Goal: Obtain resource: Obtain resource

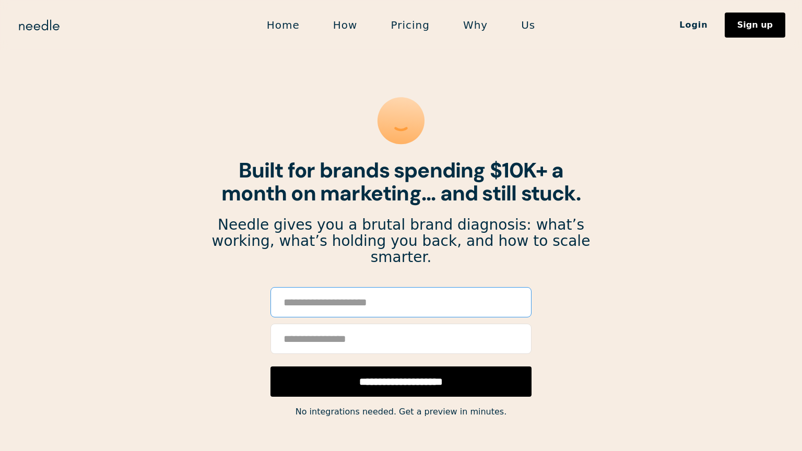
click at [364, 287] on input "Email Form" at bounding box center [400, 302] width 261 height 30
click at [290, 324] on input "Email Form" at bounding box center [400, 339] width 261 height 30
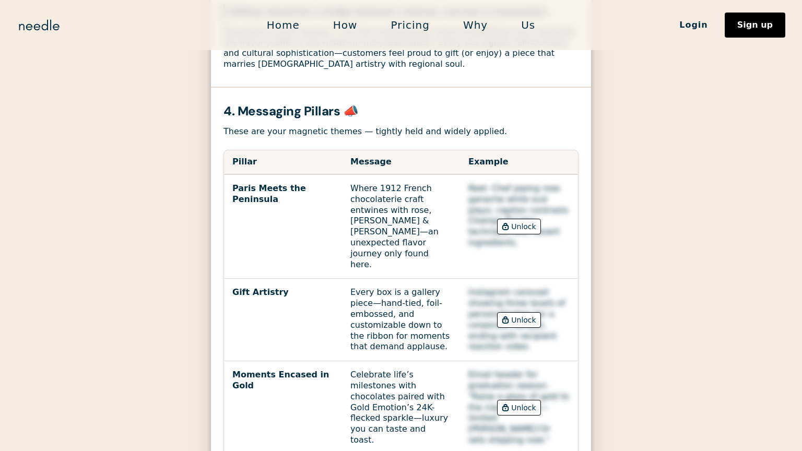
scroll to position [923, 0]
